Goal: Information Seeking & Learning: Learn about a topic

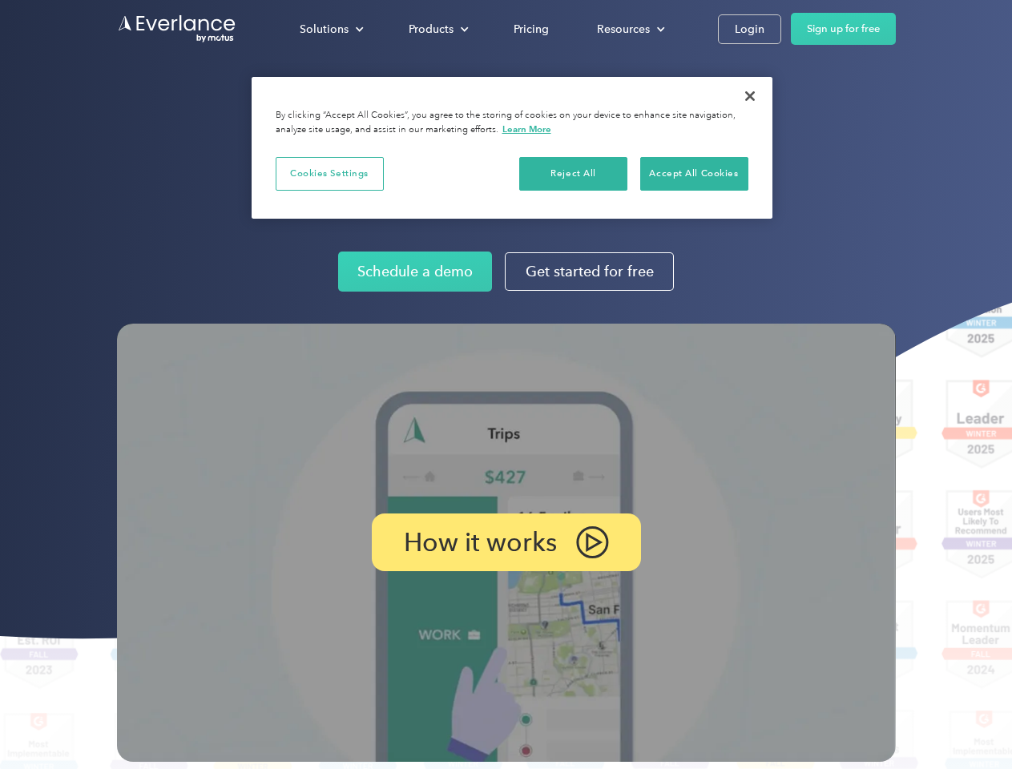
click at [506, 385] on img at bounding box center [506, 543] width 779 height 438
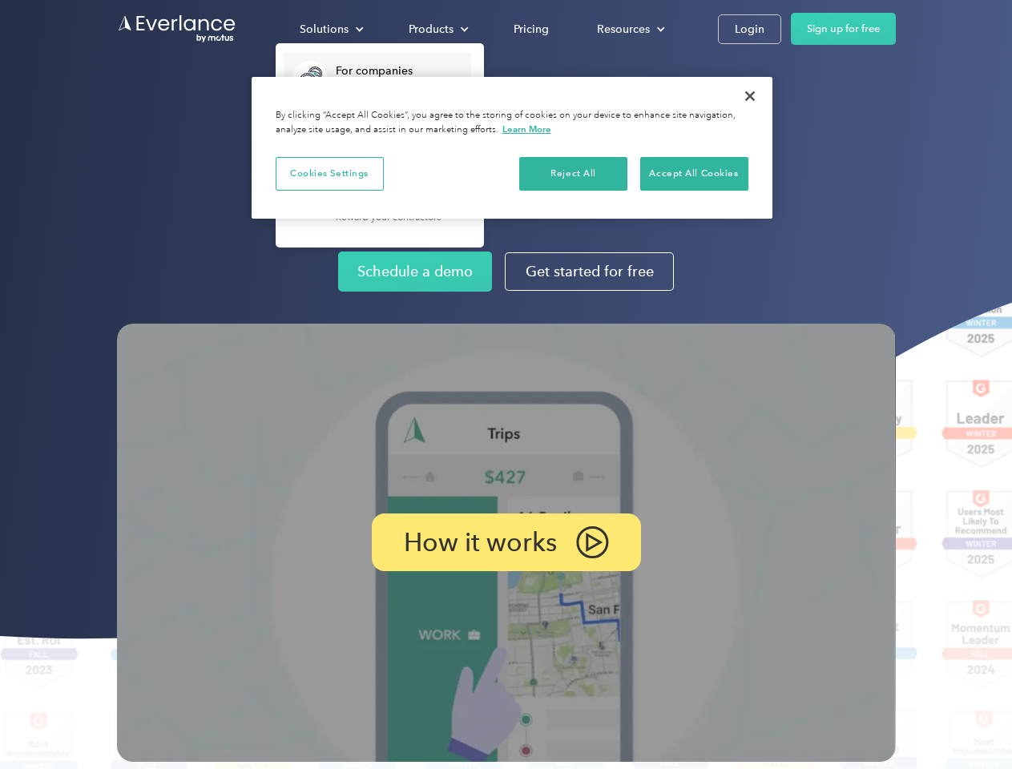
click at [331, 29] on div "Solutions" at bounding box center [324, 29] width 49 height 20
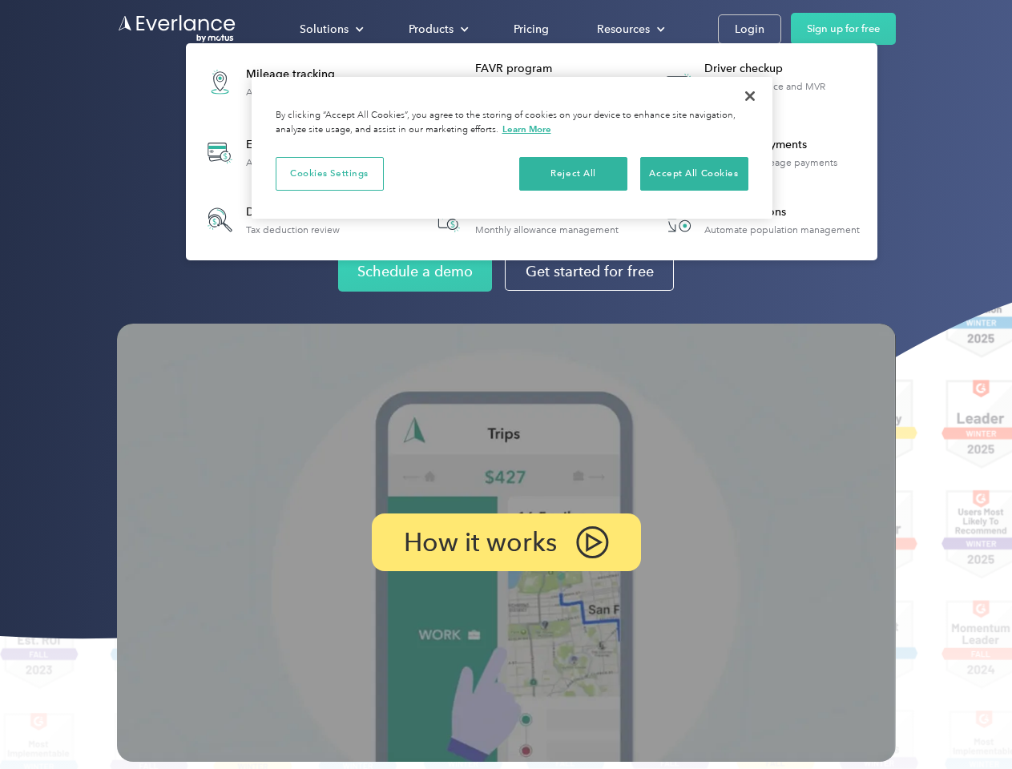
click at [437, 29] on div "Products" at bounding box center [431, 29] width 45 height 20
click at [629, 29] on div "Resources" at bounding box center [623, 29] width 53 height 20
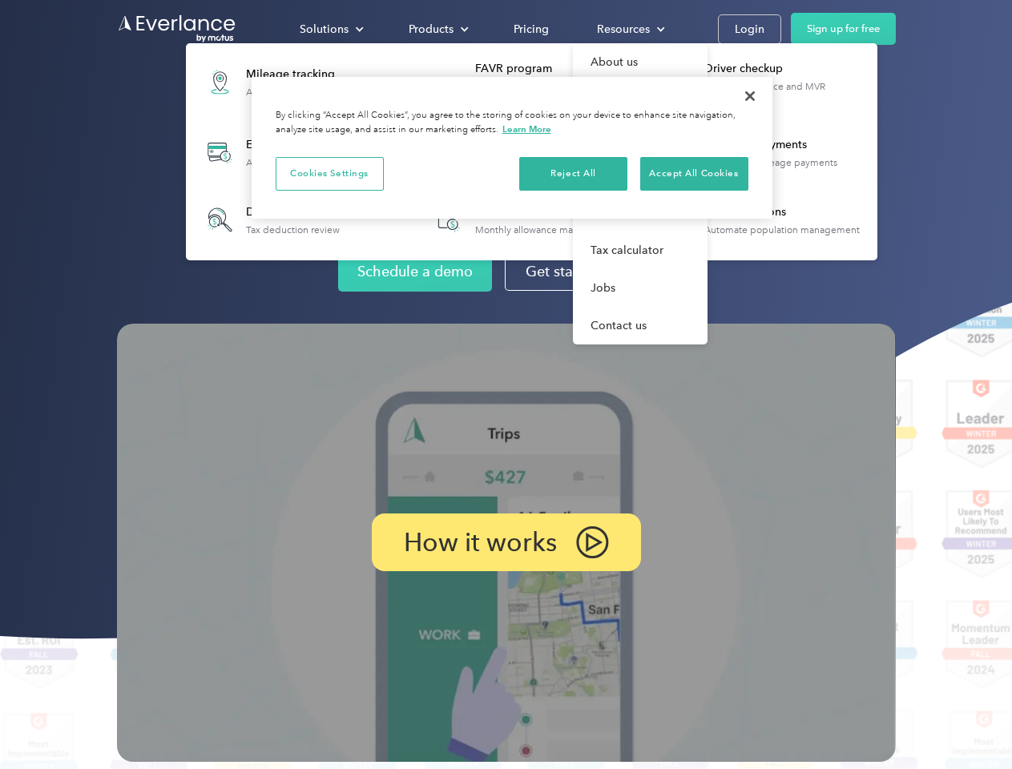
click at [506, 543] on p "How it works" at bounding box center [480, 542] width 153 height 19
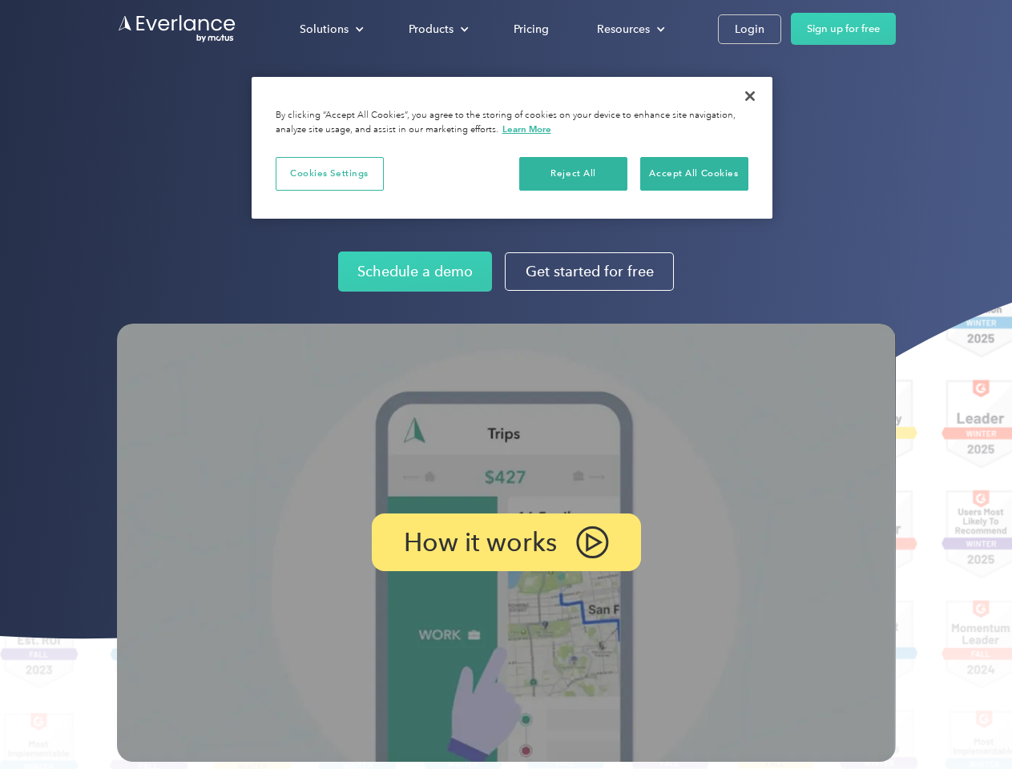
click at [329, 173] on button "Cookies Settings" at bounding box center [330, 174] width 108 height 34
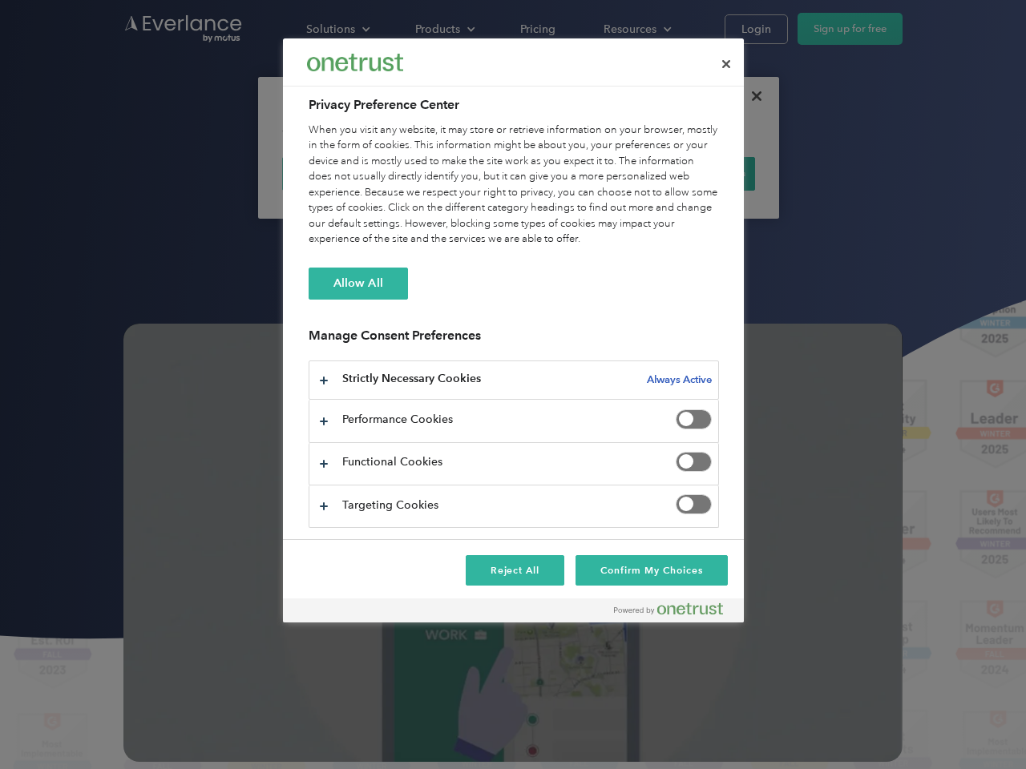
click at [574, 173] on div "When you visit any website, it may store or retrieve information on your browse…" at bounding box center [514, 185] width 410 height 125
click at [694, 173] on div "When you visit any website, it may store or retrieve information on your browse…" at bounding box center [514, 185] width 410 height 125
click at [750, 96] on div at bounding box center [513, 384] width 1026 height 769
